Goal: Information Seeking & Learning: Learn about a topic

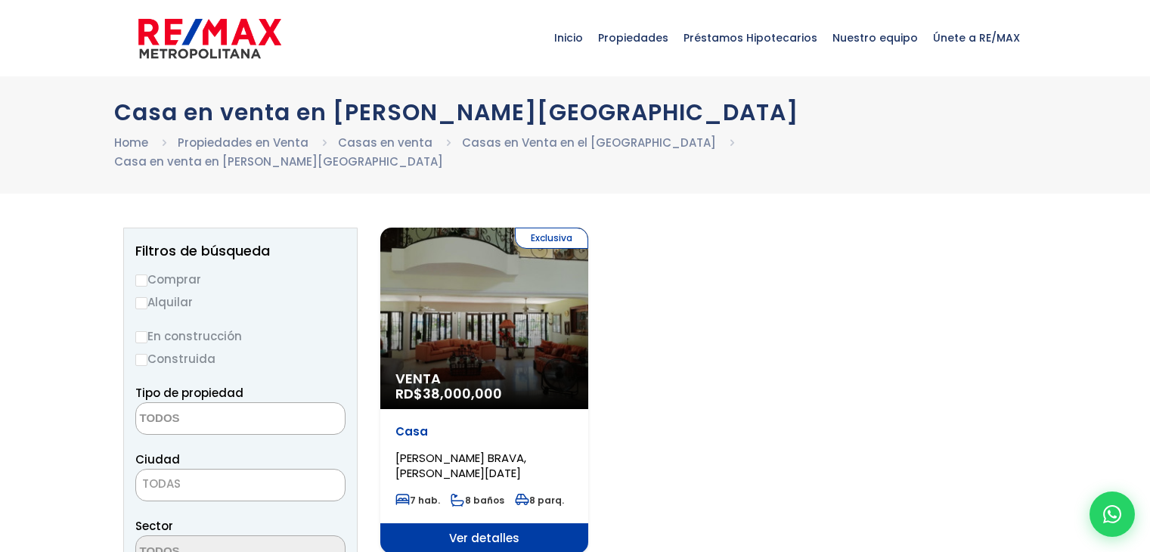
select select
click at [483, 292] on div "Exclusiva Venta RD$ 38,000,000" at bounding box center [484, 317] width 208 height 181
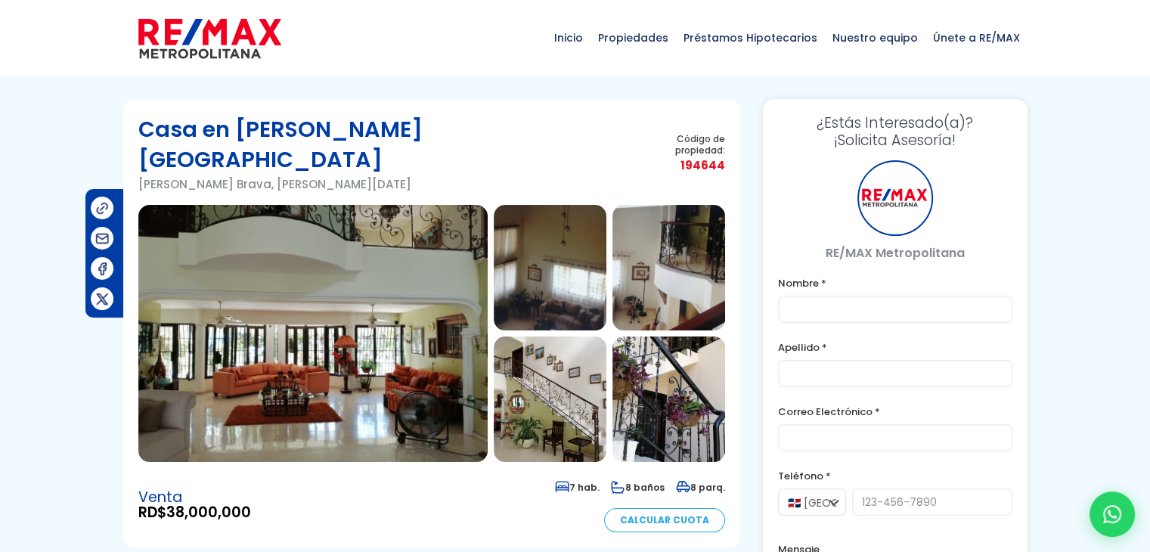
click at [380, 327] on img at bounding box center [312, 333] width 349 height 257
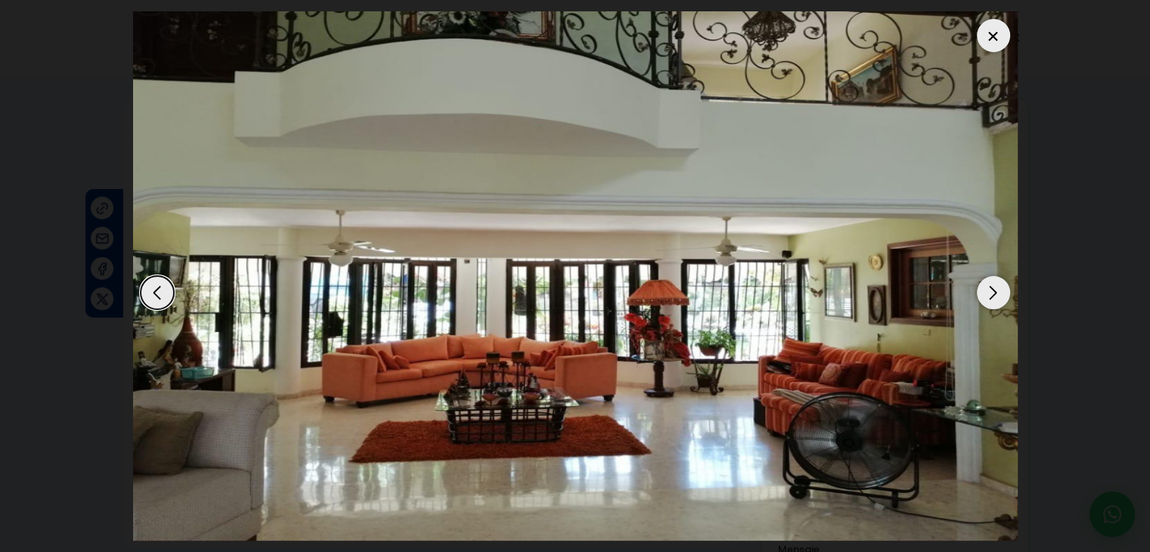
click at [982, 295] on div "Next slide" at bounding box center [992, 292] width 33 height 33
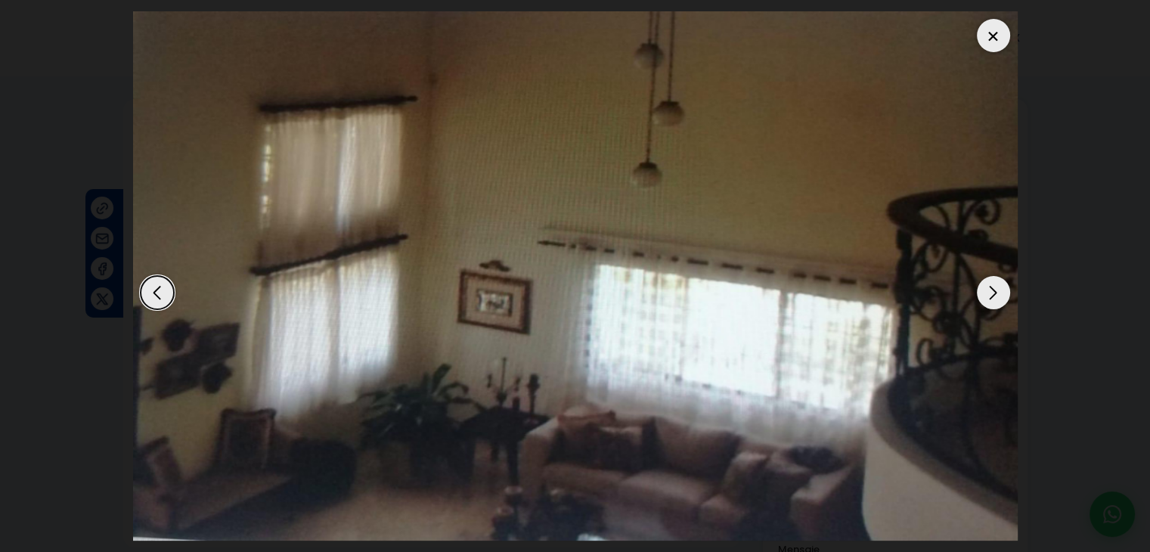
click at [980, 295] on div "Next slide" at bounding box center [992, 292] width 33 height 33
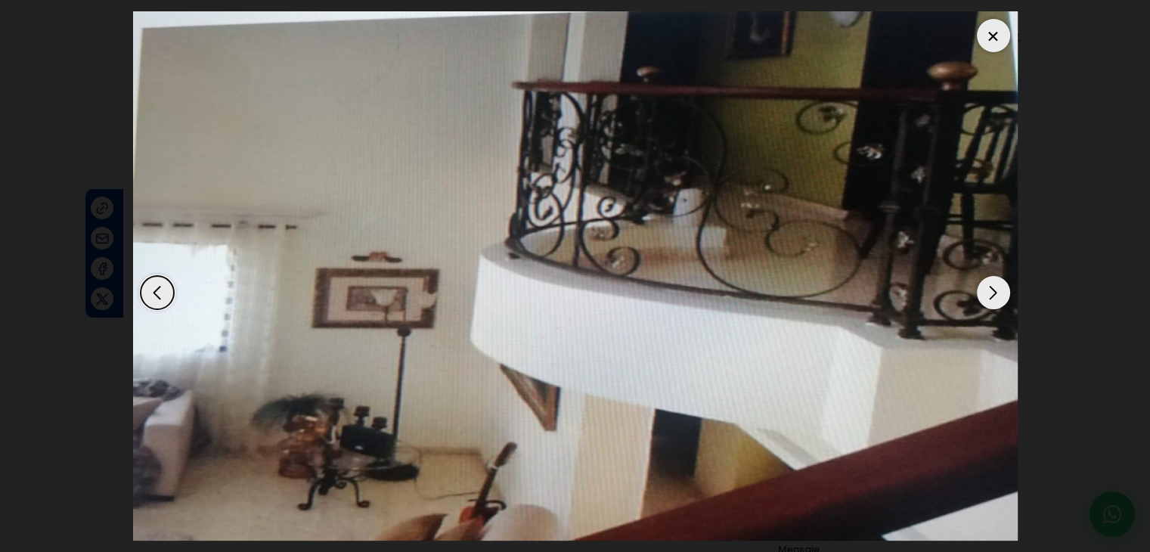
click at [981, 295] on div "Next slide" at bounding box center [992, 292] width 33 height 33
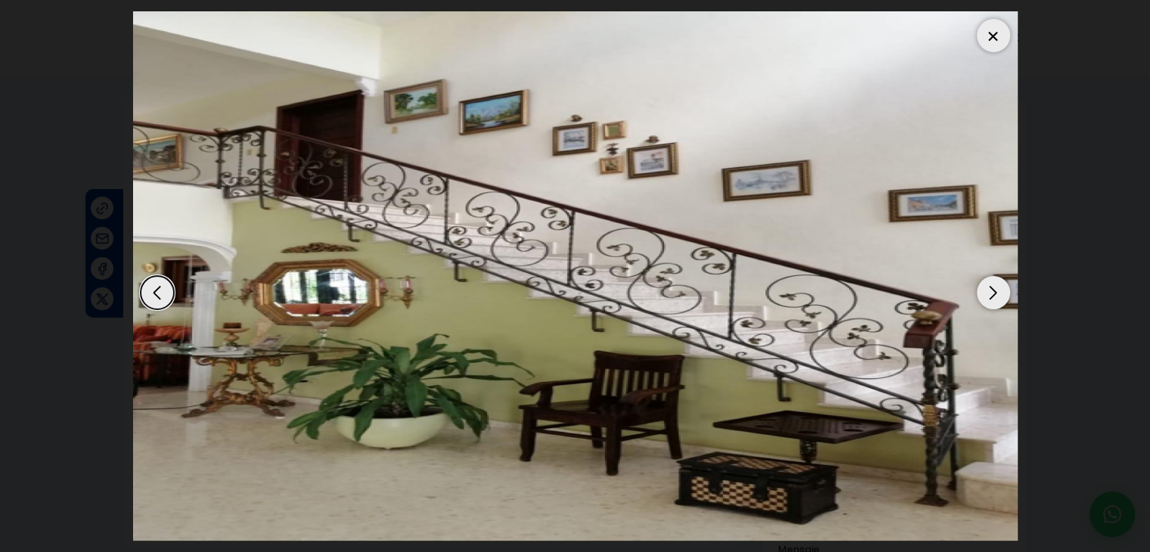
click at [981, 295] on div "Next slide" at bounding box center [992, 292] width 33 height 33
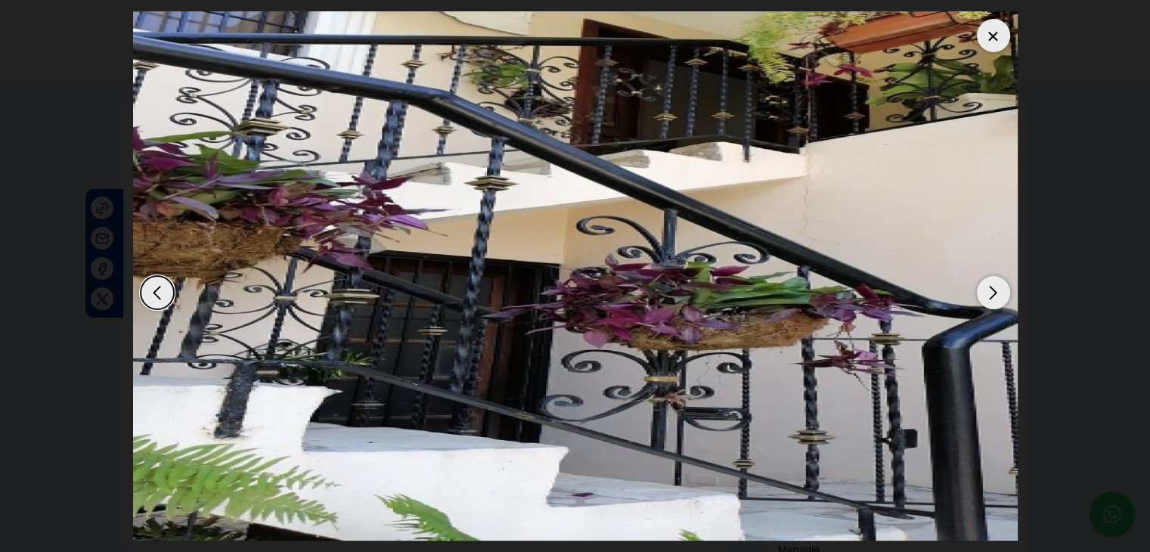
click at [981, 295] on div "Next slide" at bounding box center [992, 292] width 33 height 33
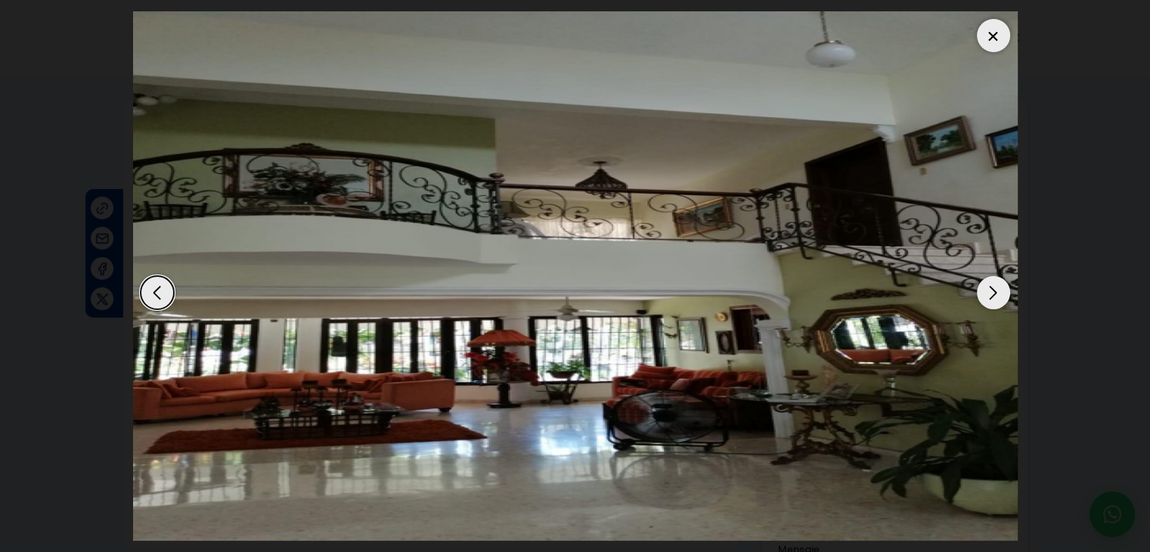
click at [983, 294] on div "Next slide" at bounding box center [992, 292] width 33 height 33
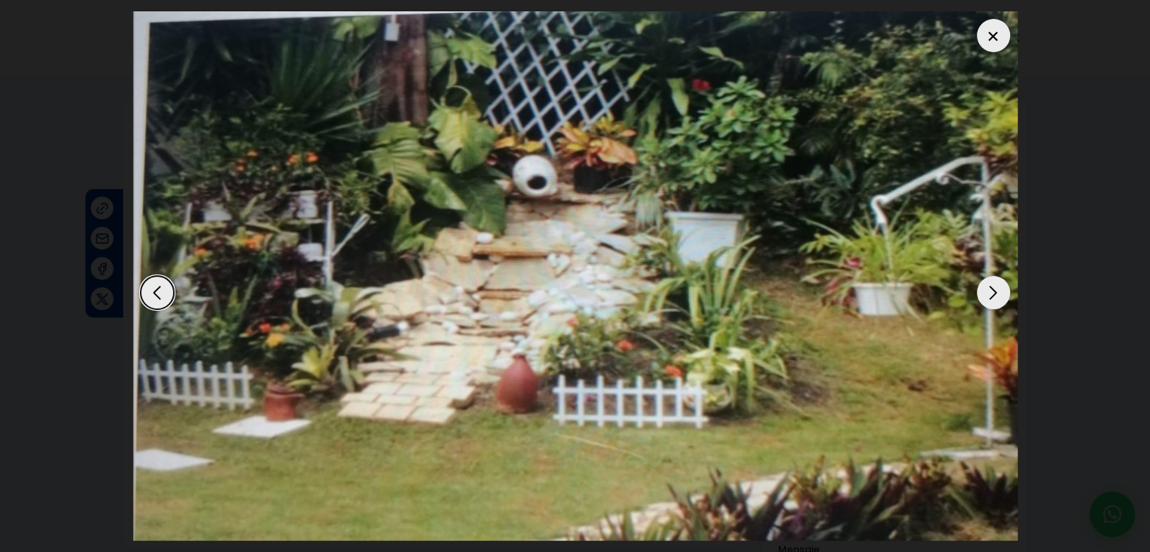
click at [983, 294] on div "Next slide" at bounding box center [992, 292] width 33 height 33
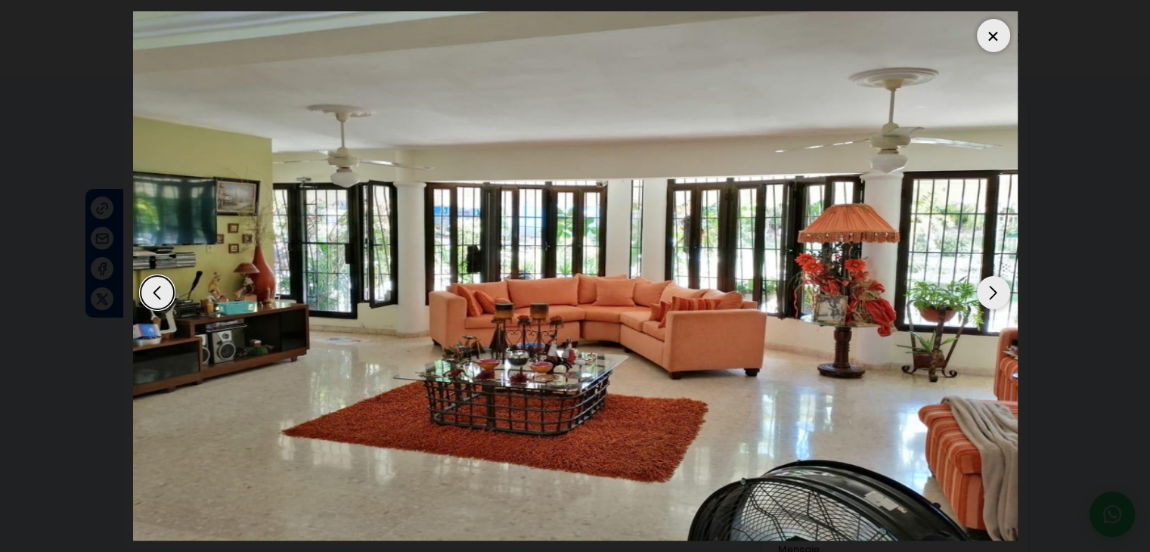
click at [983, 294] on div "Next slide" at bounding box center [992, 292] width 33 height 33
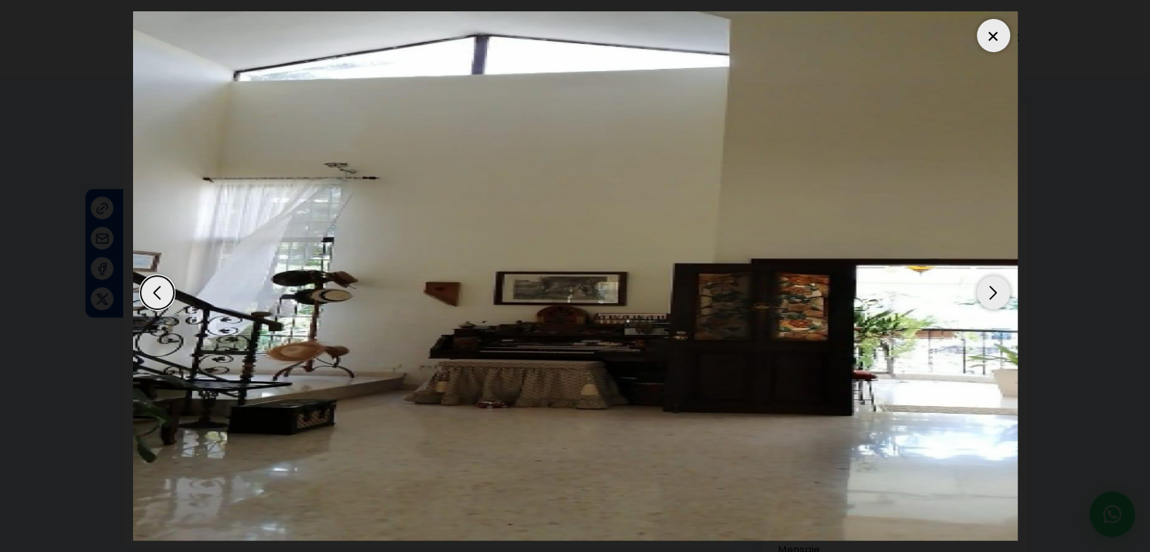
click at [983, 294] on div "Next slide" at bounding box center [992, 292] width 33 height 33
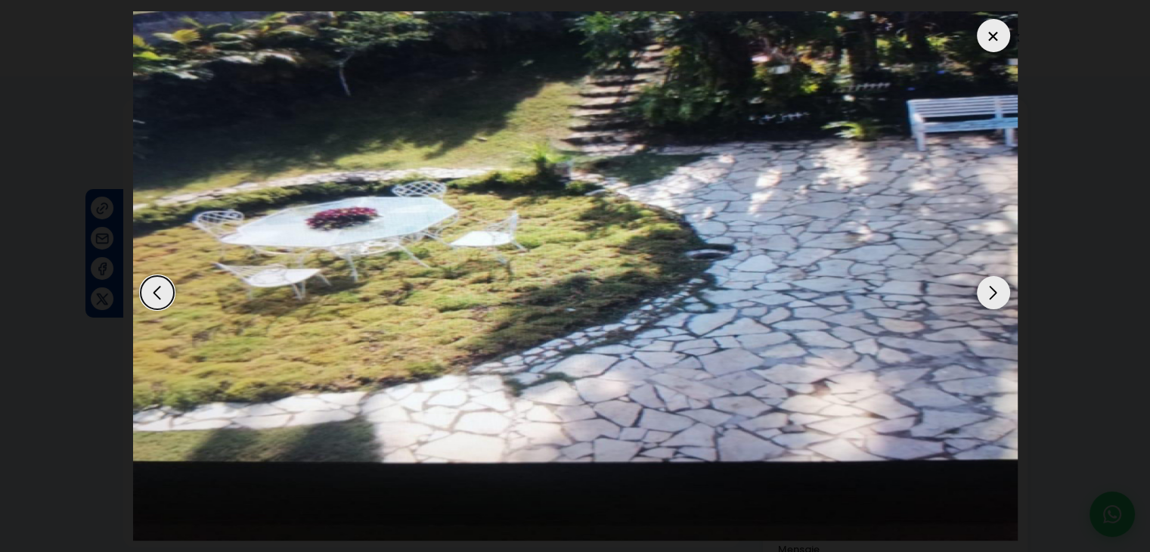
click at [983, 294] on div "Next slide" at bounding box center [992, 292] width 33 height 33
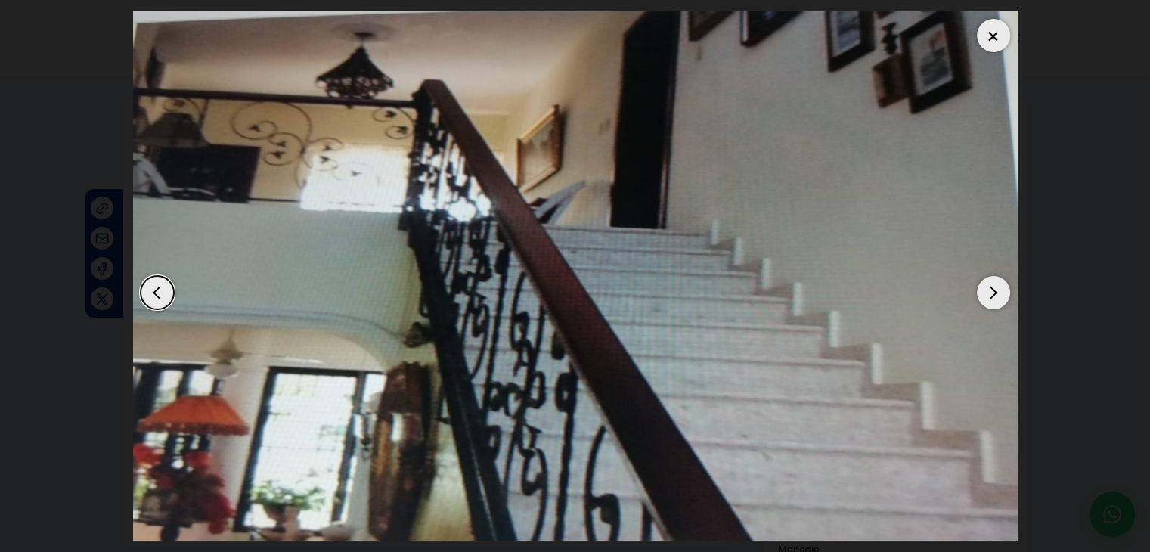
click at [983, 294] on div "Next slide" at bounding box center [992, 292] width 33 height 33
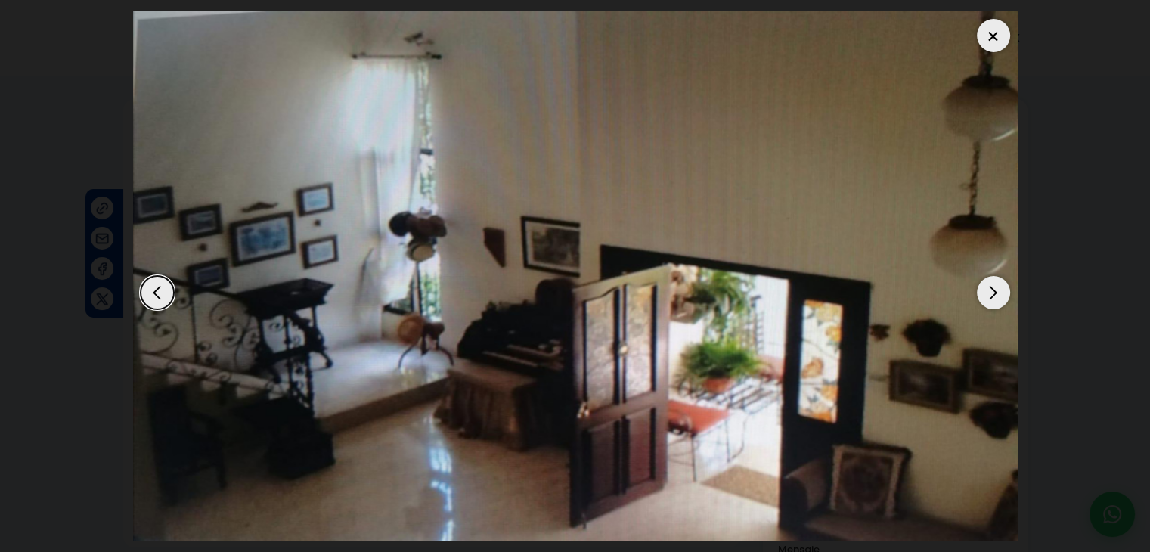
click at [986, 294] on div "Next slide" at bounding box center [992, 292] width 33 height 33
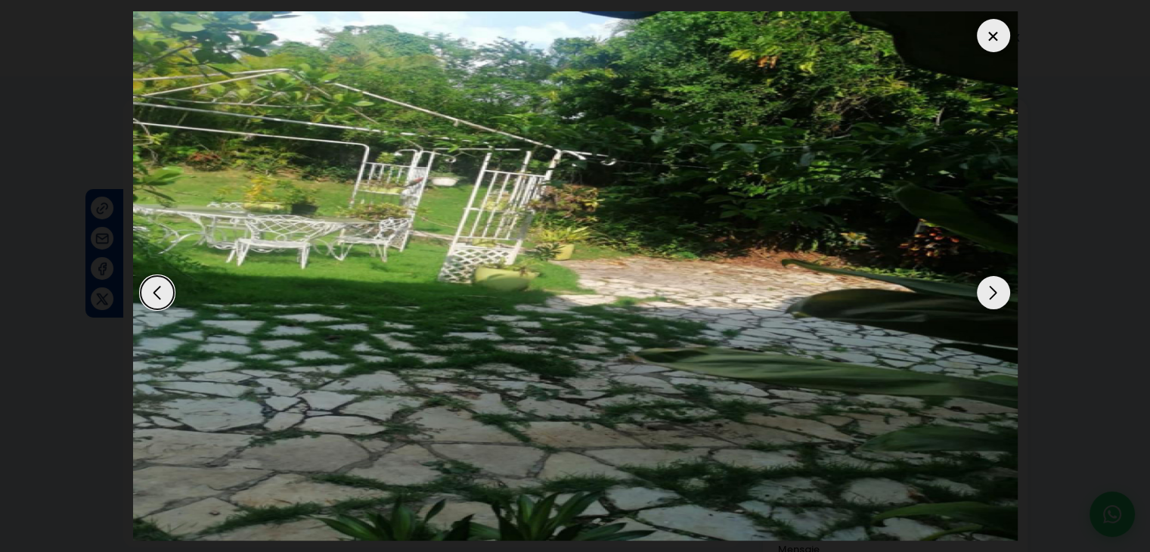
click at [986, 291] on div "Next slide" at bounding box center [992, 292] width 33 height 33
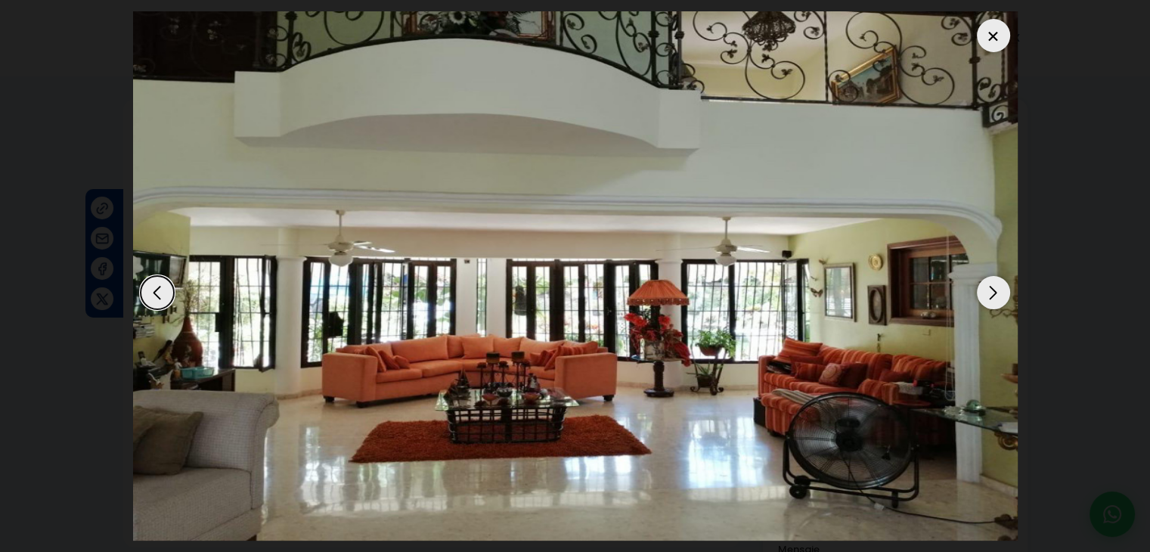
click at [986, 291] on div "Next slide" at bounding box center [992, 292] width 33 height 33
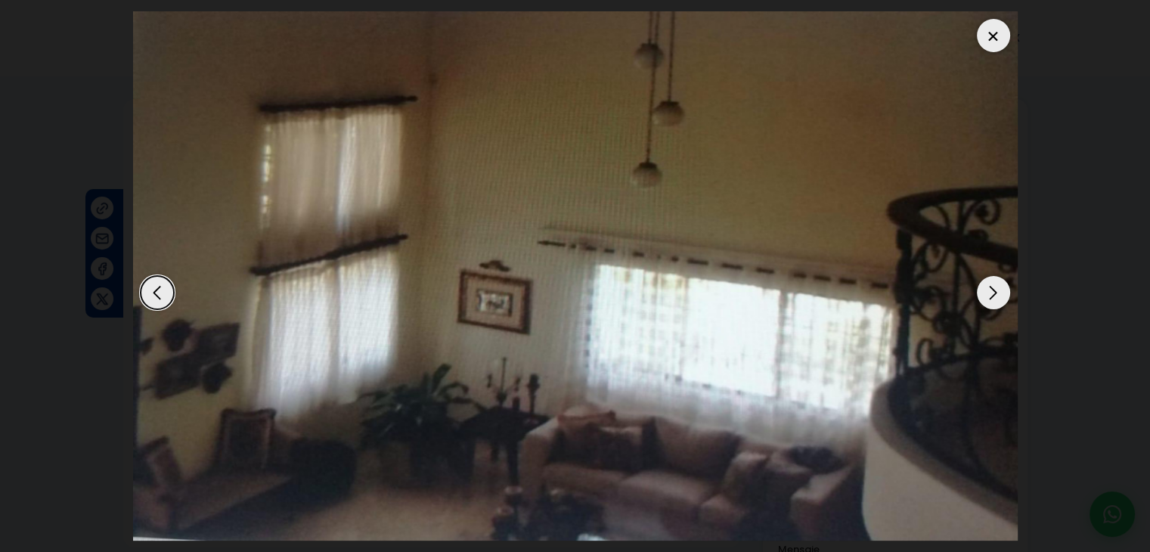
click at [986, 291] on div "Next slide" at bounding box center [992, 292] width 33 height 33
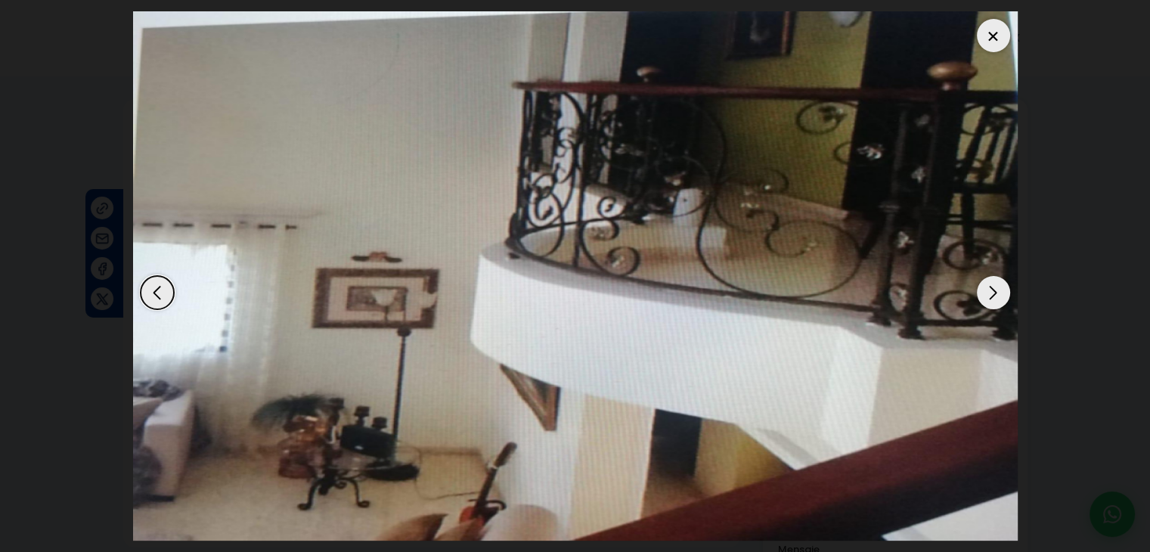
click at [989, 40] on div at bounding box center [992, 35] width 33 height 33
